Goal: Task Accomplishment & Management: Complete application form

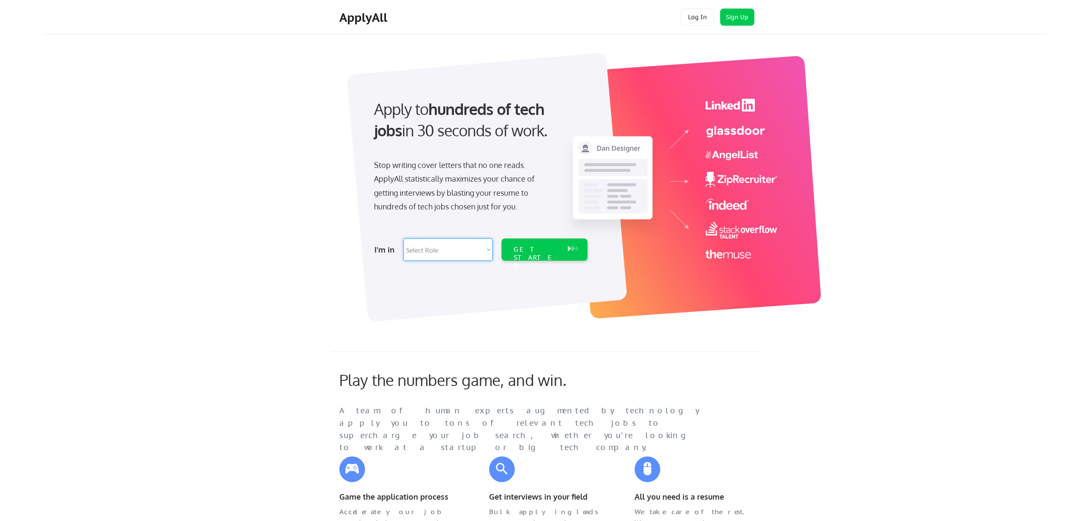
click at [486, 252] on select "Select Role Software Engineering Product Management Customer Success Sales UI/U…" at bounding box center [447, 250] width 89 height 22
select select ""it_security""
click at [403, 239] on select "Select Role Software Engineering Product Management Customer Success Sales UI/U…" at bounding box center [447, 250] width 89 height 22
select select ""it_security""
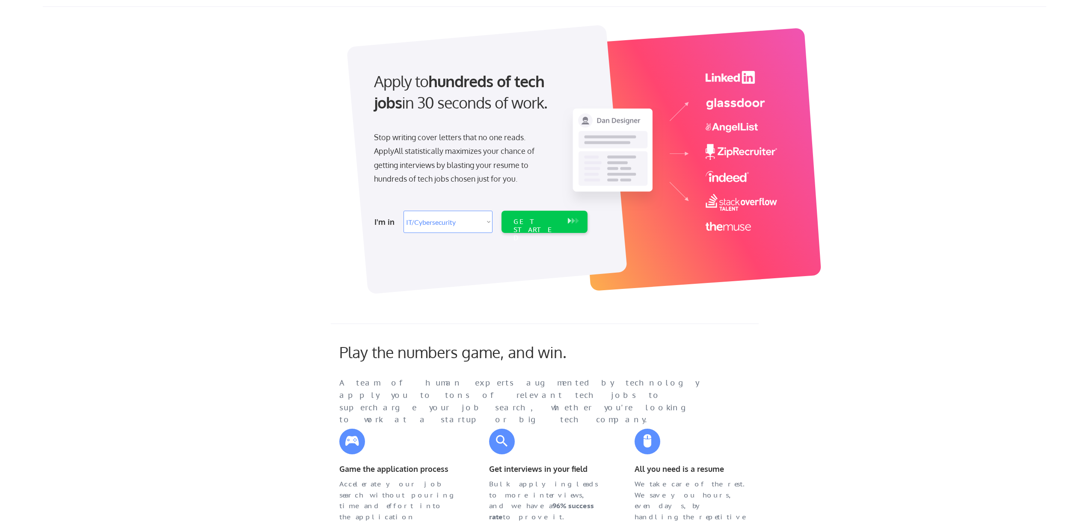
scroll to position [43, 0]
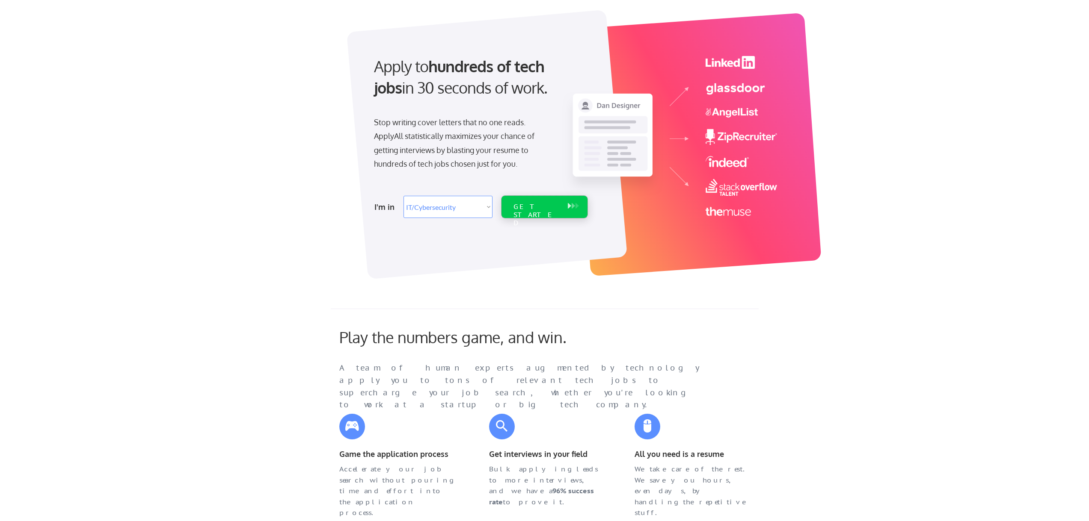
click at [561, 210] on div "GET STARTED" at bounding box center [536, 207] width 54 height 22
